Goal: Transaction & Acquisition: Purchase product/service

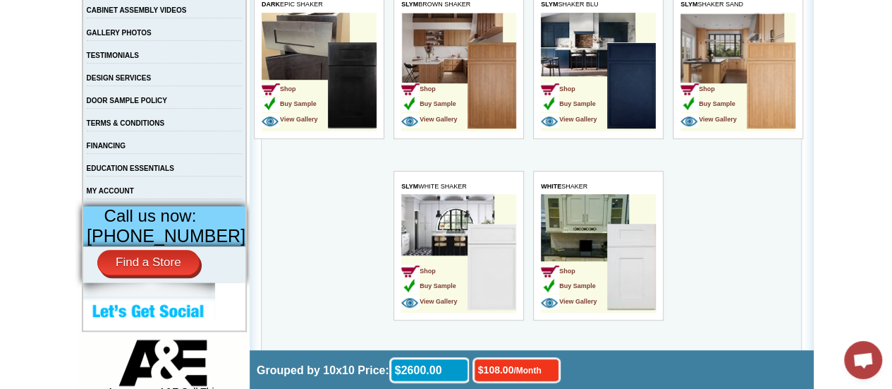
click at [298, 42] on td "Shop Buy Sample View Gallery" at bounding box center [295, 86] width 66 height 89
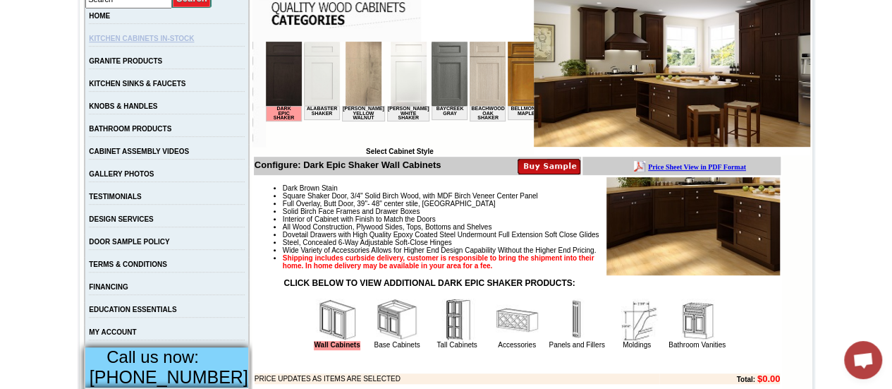
click at [148, 37] on link "KITCHEN CABINETS IN-STOCK" at bounding box center [141, 39] width 105 height 8
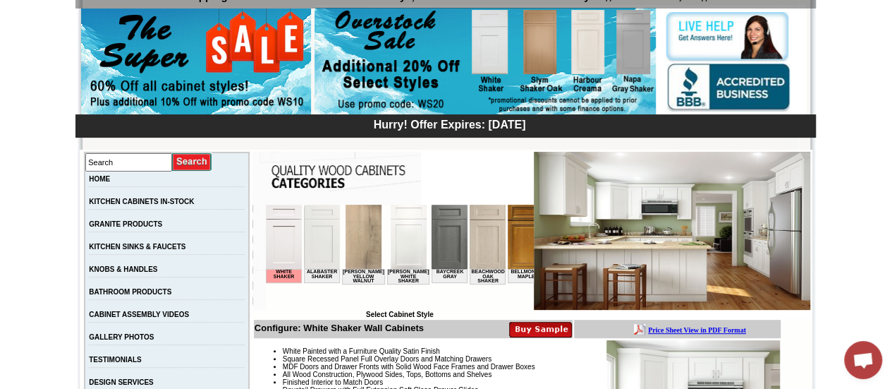
scroll to position [141, 0]
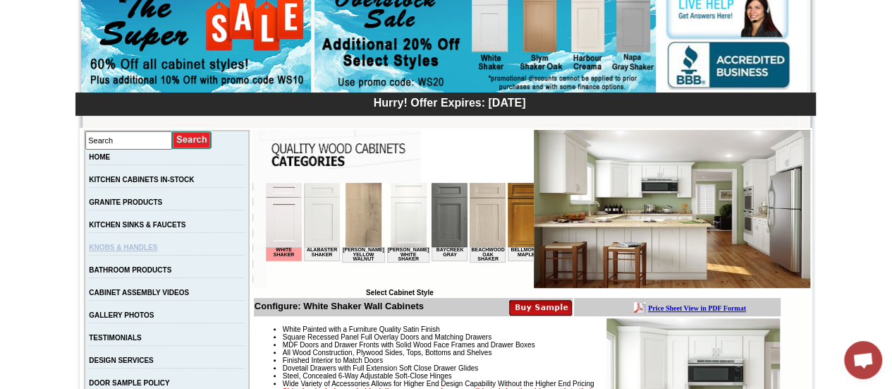
click at [143, 245] on link "KNOBS & HANDLES" at bounding box center [123, 247] width 68 height 8
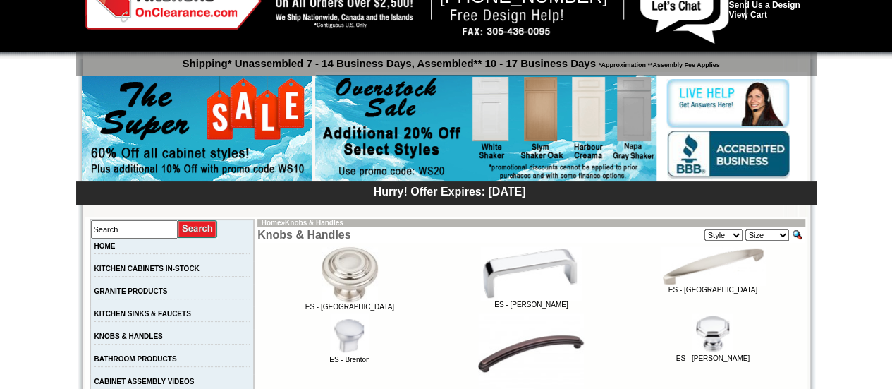
scroll to position [212, 0]
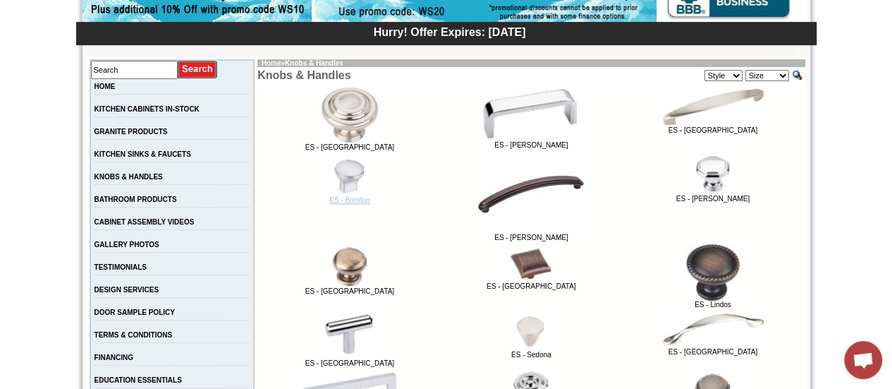
click at [338, 186] on img at bounding box center [350, 175] width 40 height 42
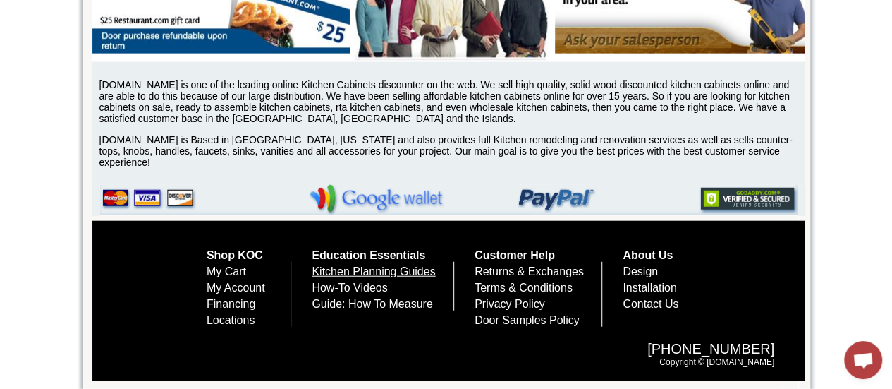
scroll to position [1694, 0]
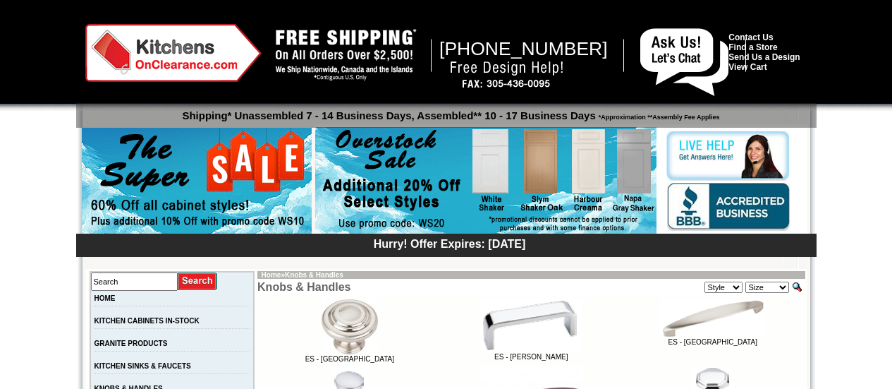
scroll to position [212, 0]
